Goal: Task Accomplishment & Management: Manage account settings

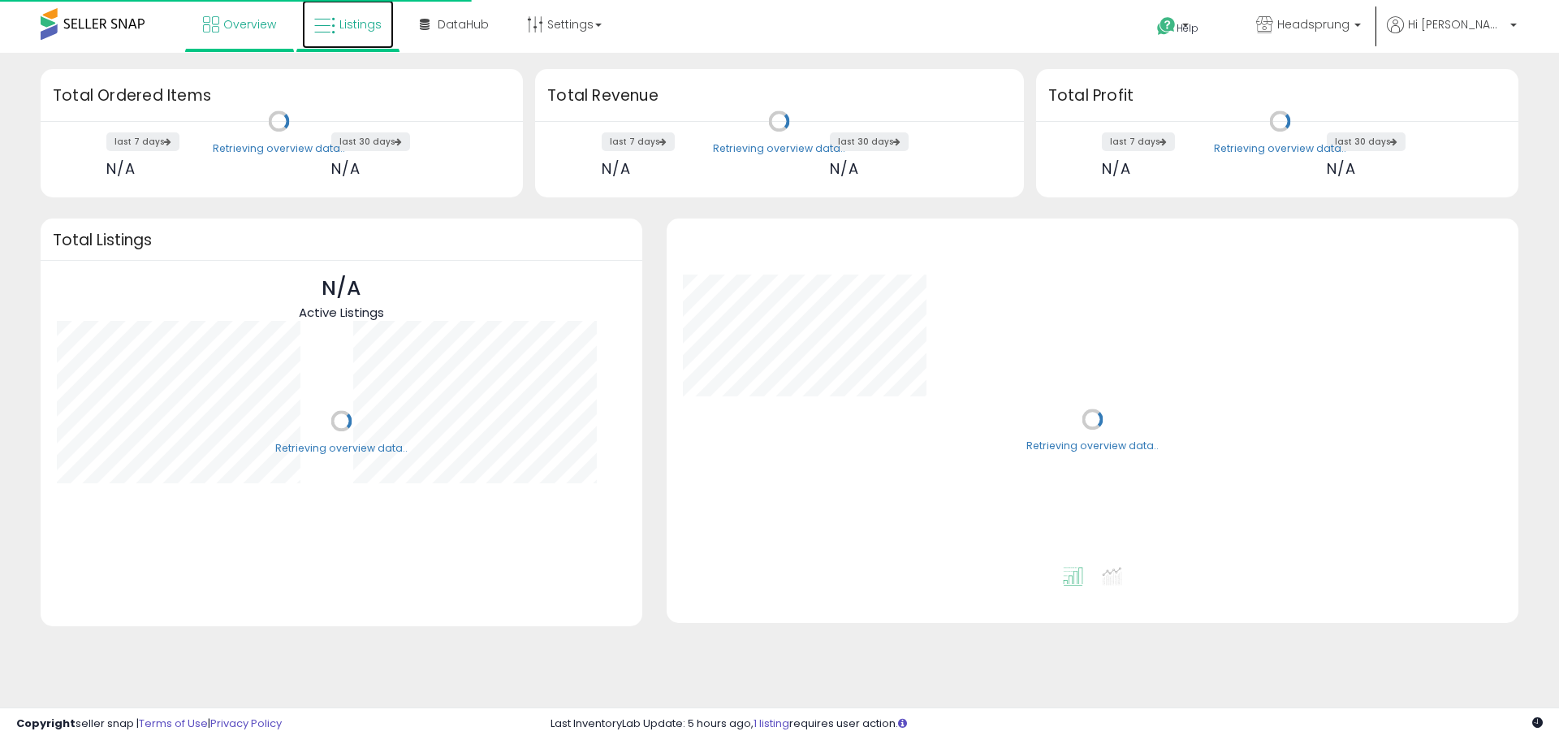
click at [341, 19] on span "Listings" at bounding box center [360, 24] width 42 height 16
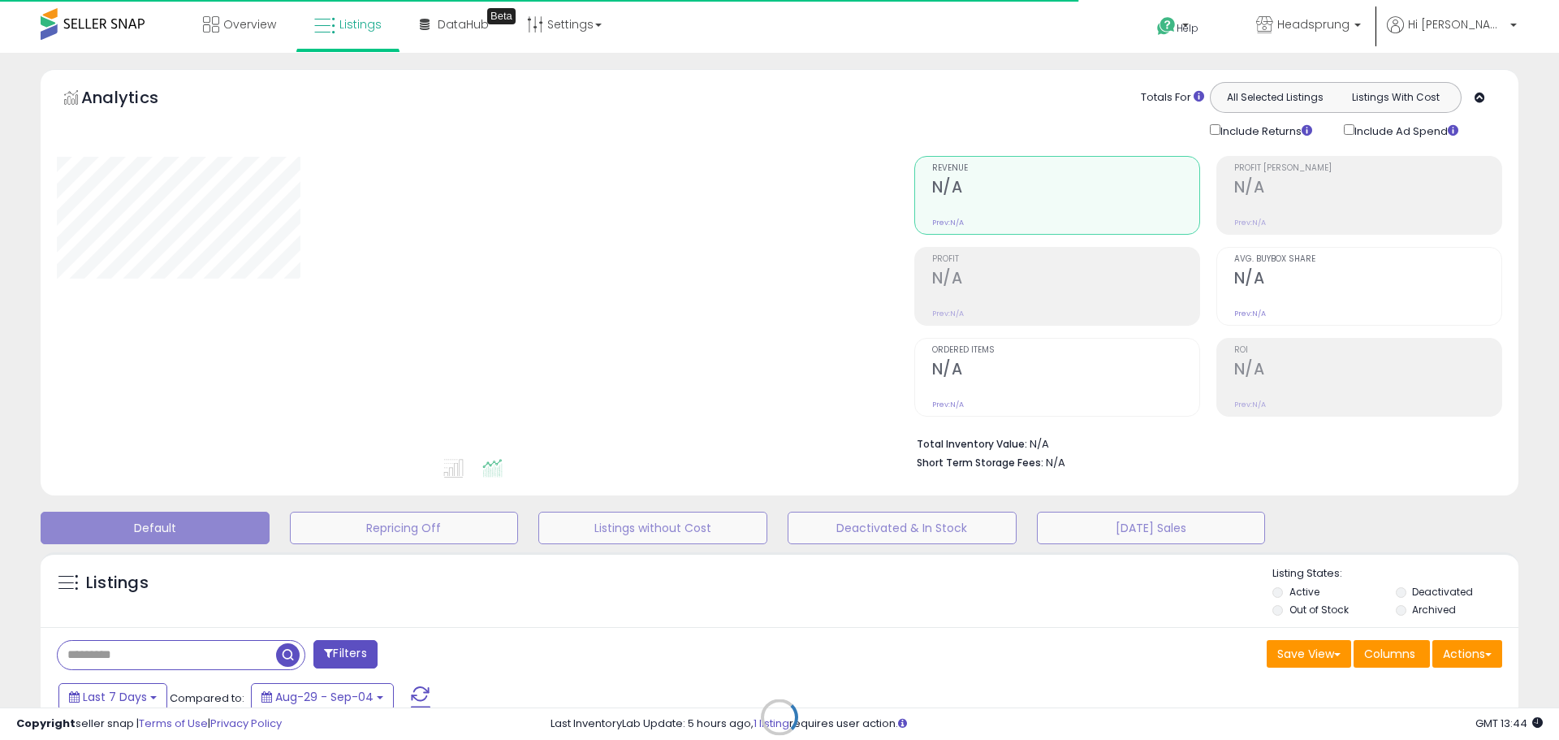
click at [120, 649] on div "Retrieving listings data.." at bounding box center [779, 729] width 1502 height 370
click at [111, 652] on div "Retrieving listings data.." at bounding box center [779, 729] width 1502 height 370
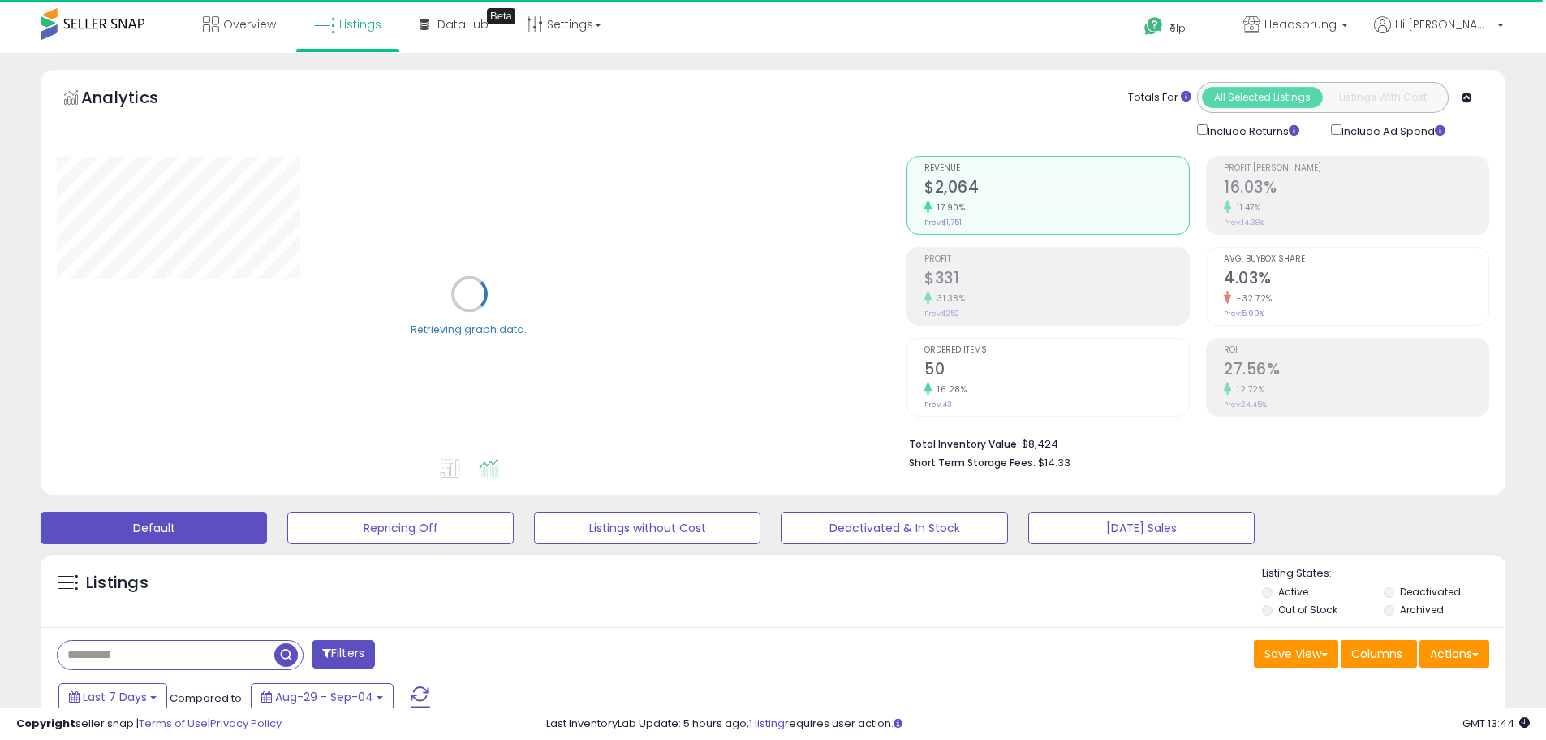
click at [106, 658] on input "text" at bounding box center [166, 654] width 217 height 28
paste input "**********"
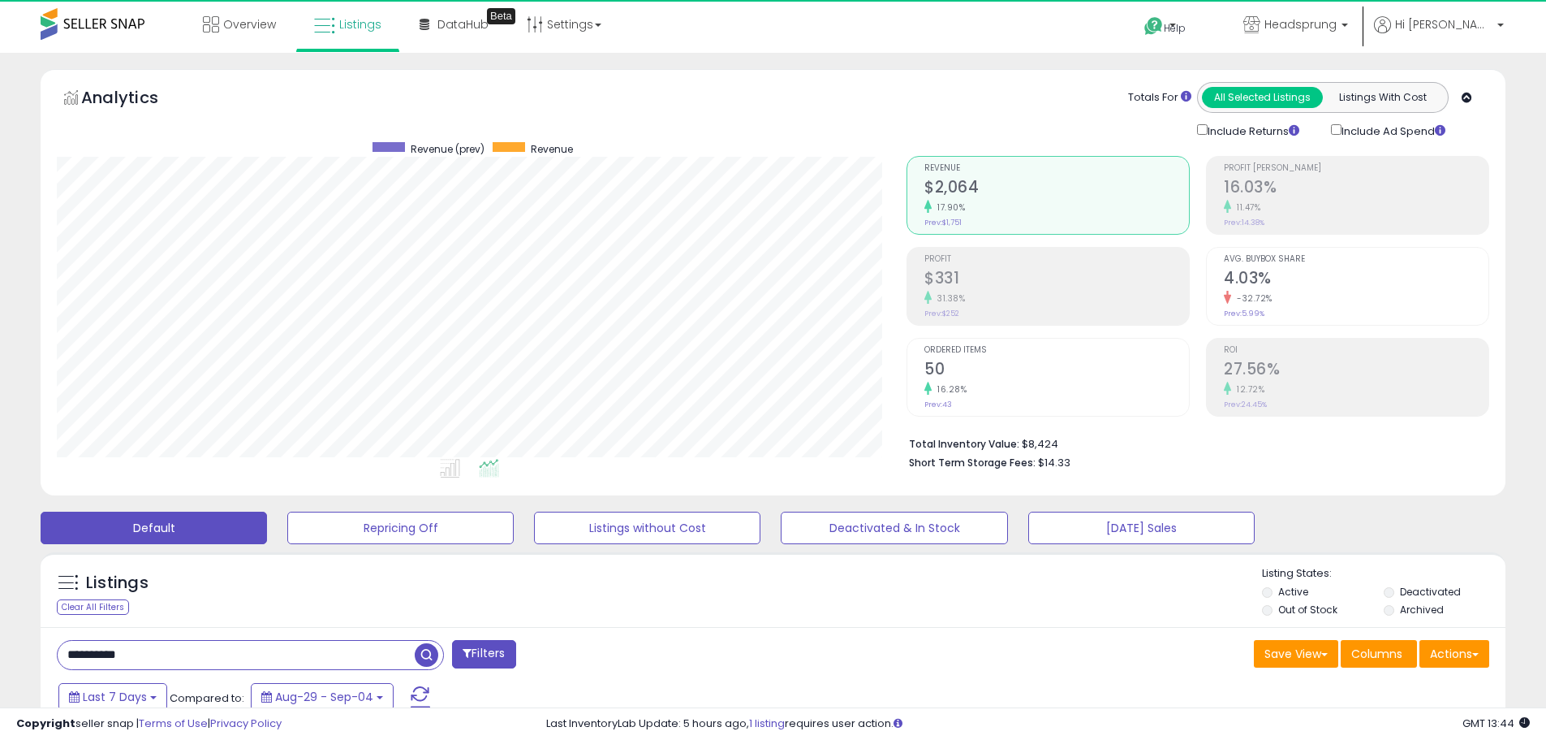
scroll to position [333, 850]
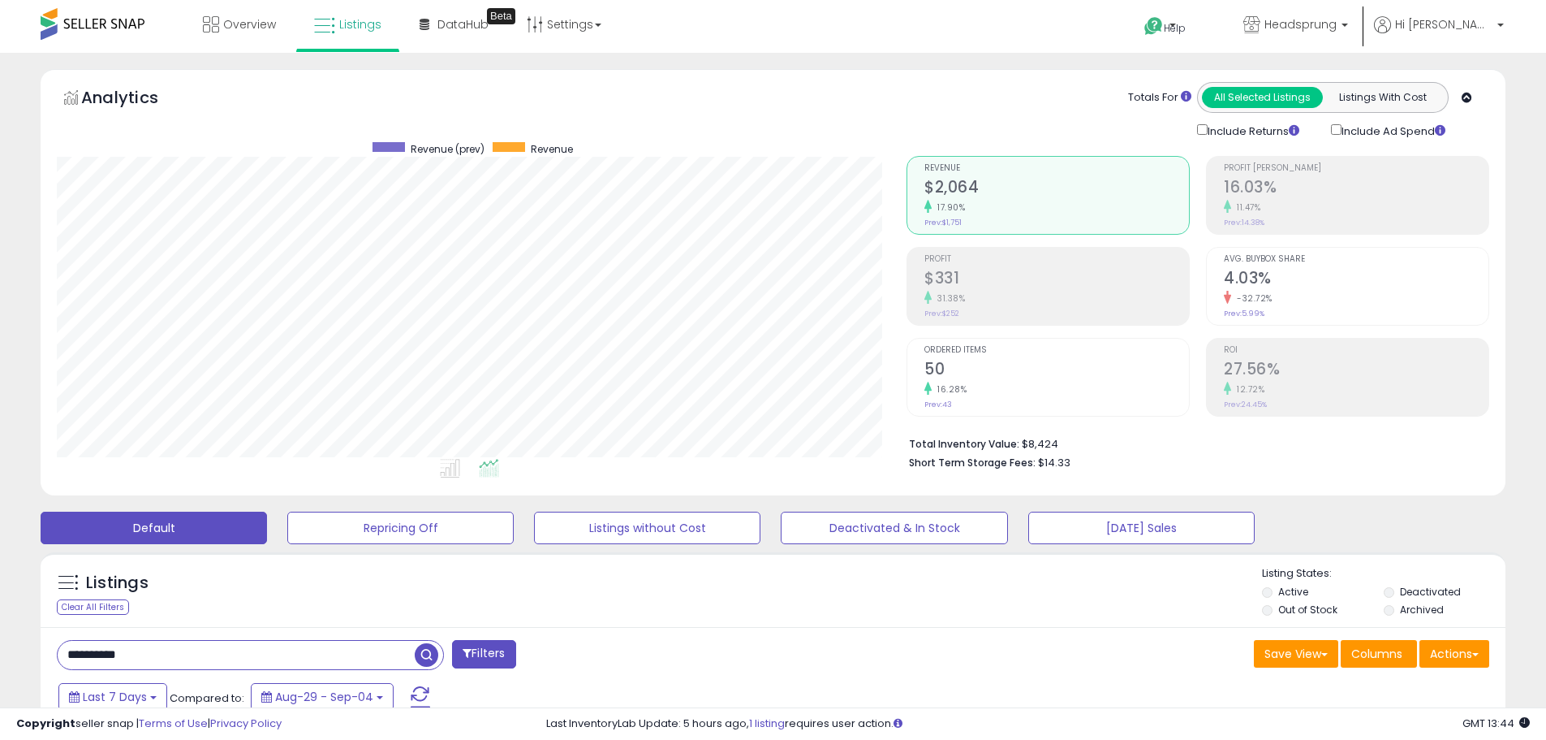
type input "**********"
click at [427, 652] on span "button" at bounding box center [427, 655] width 24 height 24
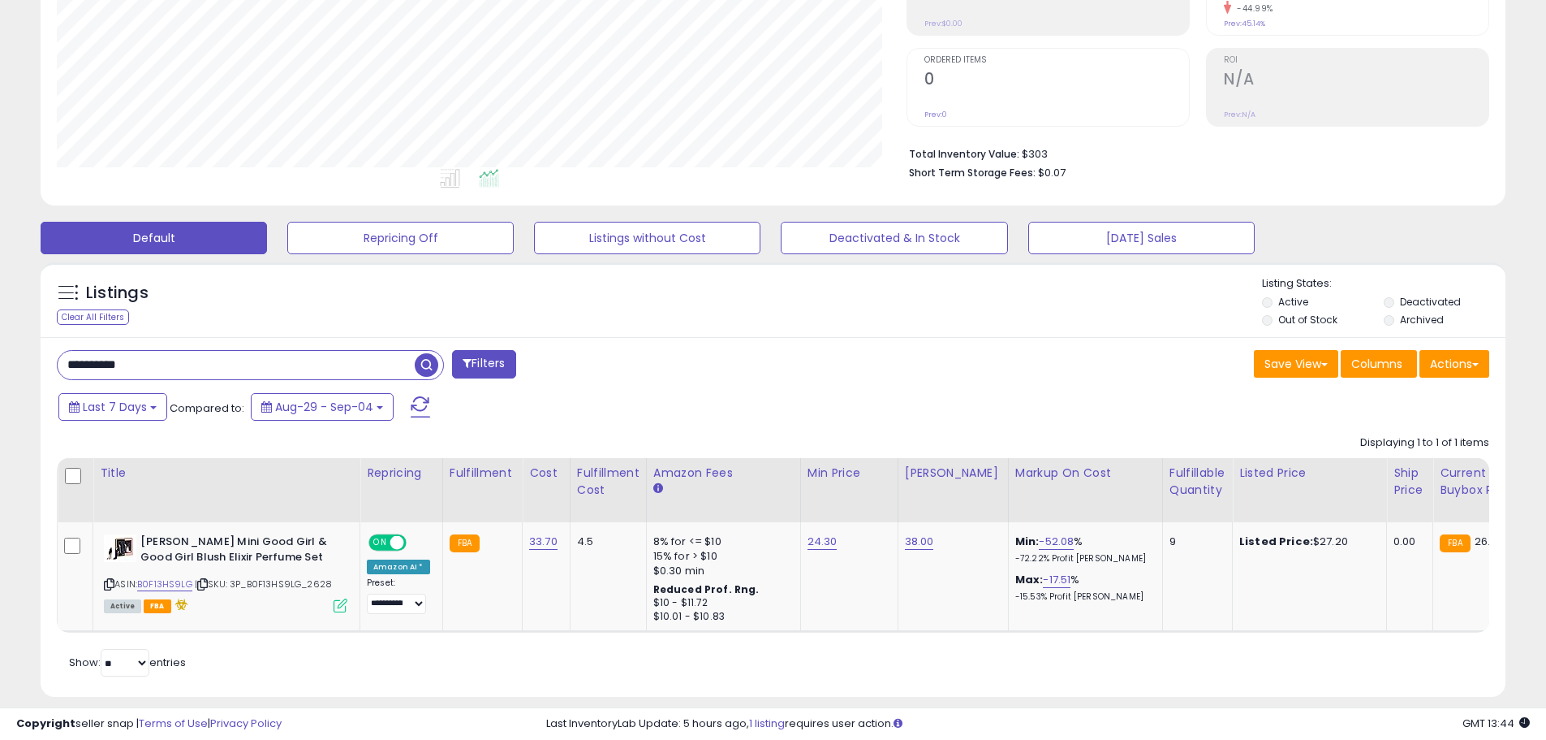
scroll to position [320, 0]
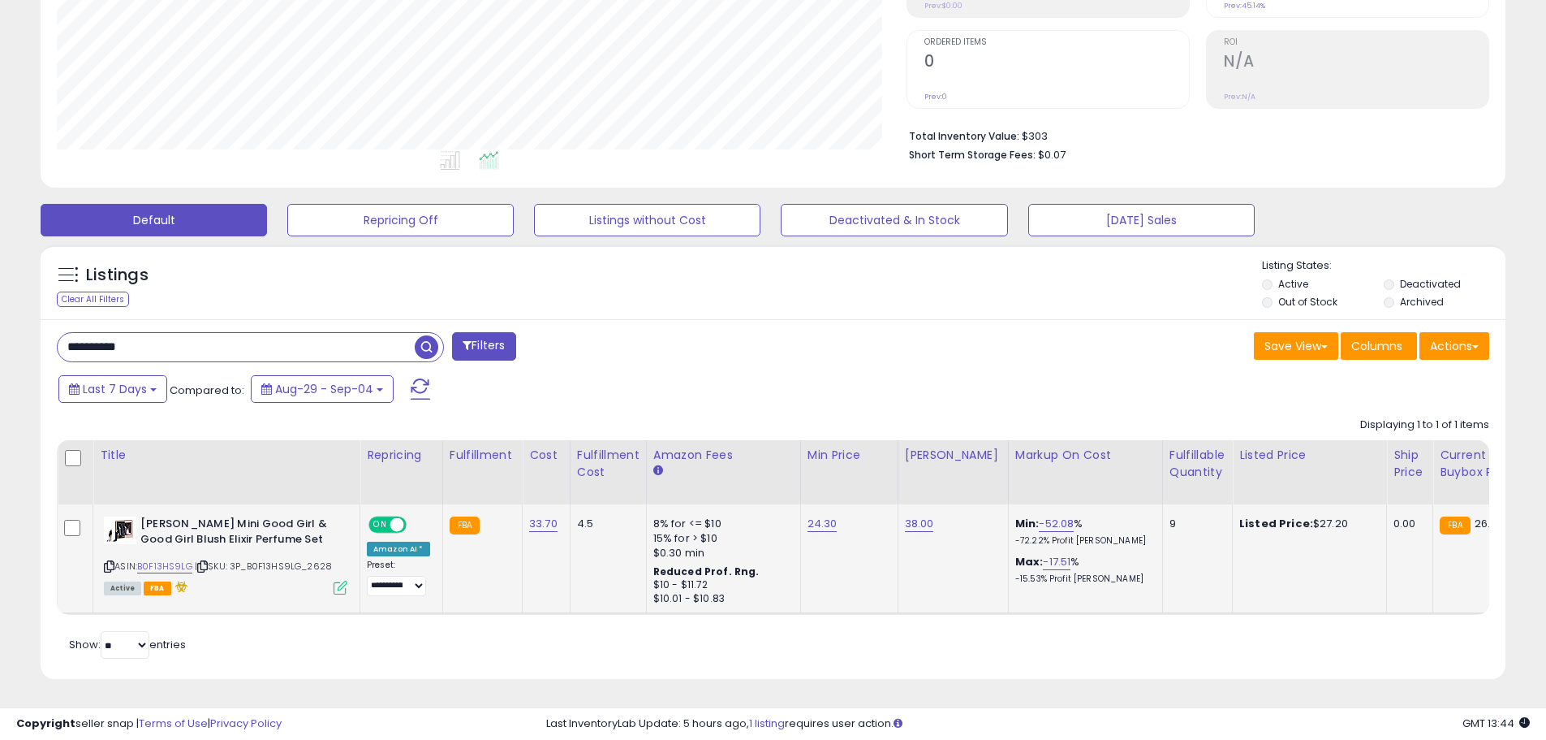
click at [387, 518] on span "ON" at bounding box center [380, 525] width 20 height 14
click at [705, 205] on button "Listings without Cost" at bounding box center [647, 220] width 226 height 32
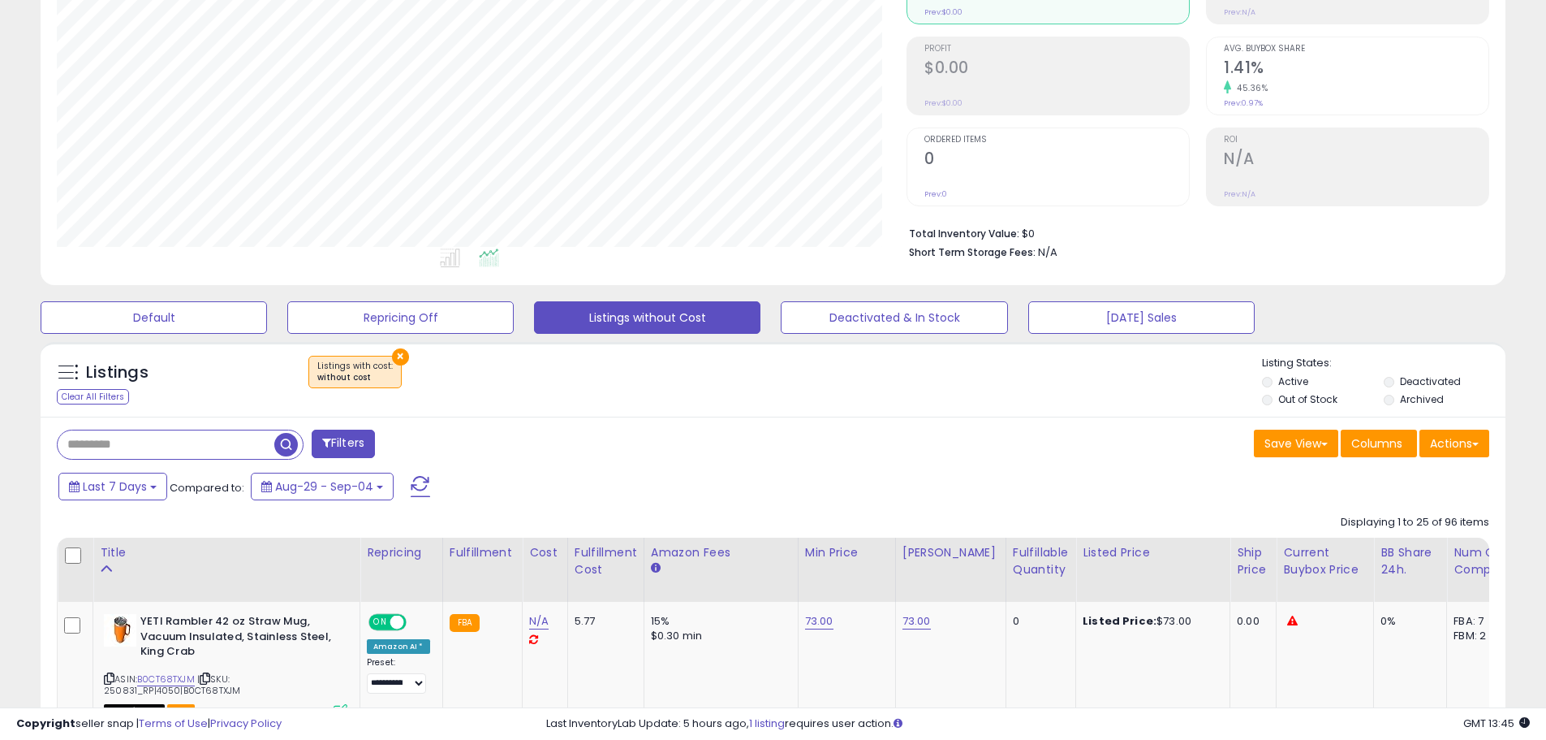
scroll to position [333, 850]
click at [1404, 377] on label "Deactivated" at bounding box center [1430, 381] width 61 height 14
click at [1457, 450] on button "Actions" at bounding box center [1455, 443] width 70 height 28
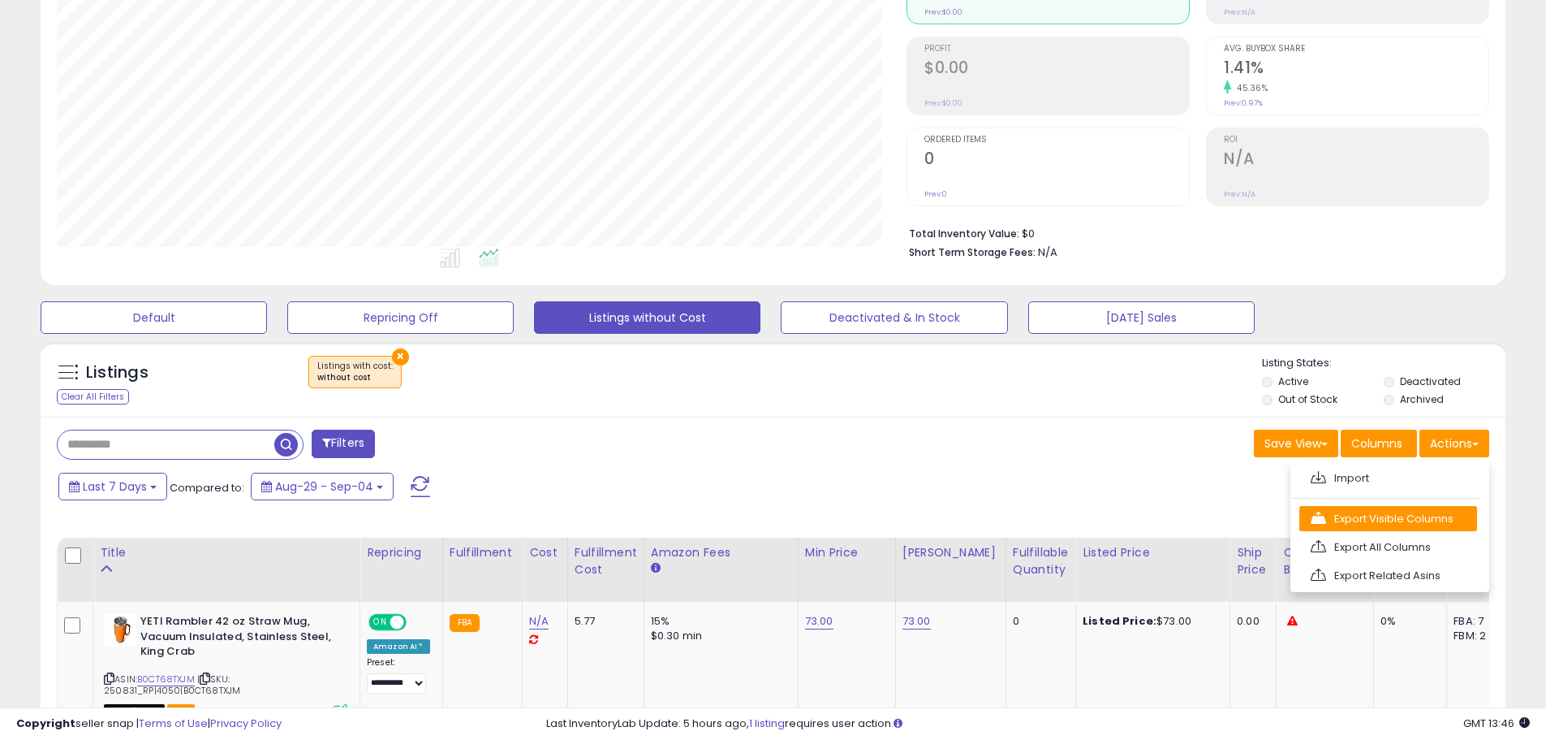
click at [1406, 523] on link "Export Visible Columns" at bounding box center [1389, 518] width 178 height 25
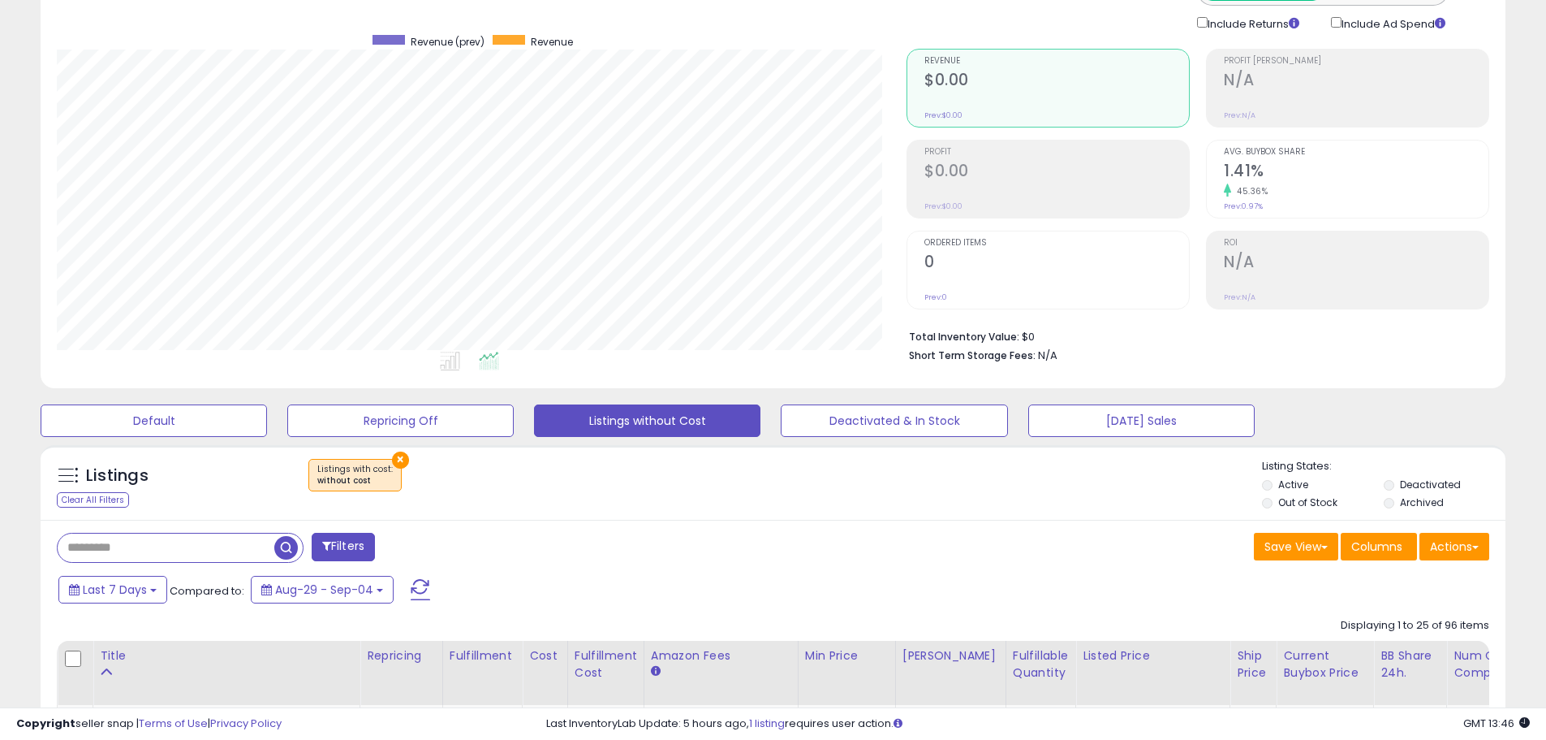
scroll to position [0, 0]
